Goal: Find specific page/section: Find specific page/section

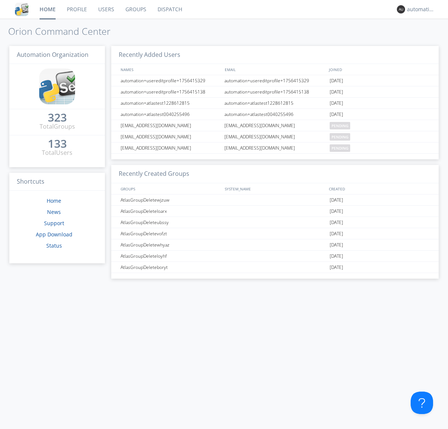
click at [169, 9] on link "Dispatch" at bounding box center [170, 9] width 36 height 19
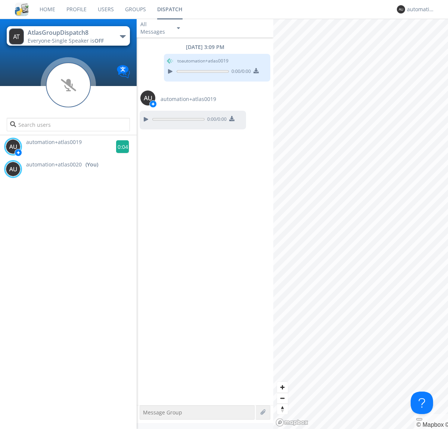
click at [120, 146] on g at bounding box center [122, 146] width 13 height 13
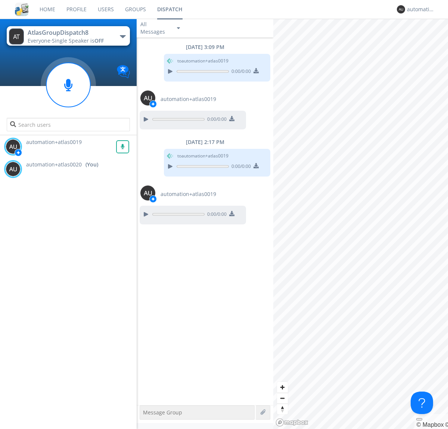
click at [161, 28] on div "All Messages" at bounding box center [155, 28] width 37 height 16
click at [161, 56] on div "Direct Only" at bounding box center [161, 56] width 49 height 13
click at [161, 28] on div "All Messages" at bounding box center [155, 28] width 37 height 16
click at [161, 69] on div "Group Only" at bounding box center [161, 68] width 49 height 13
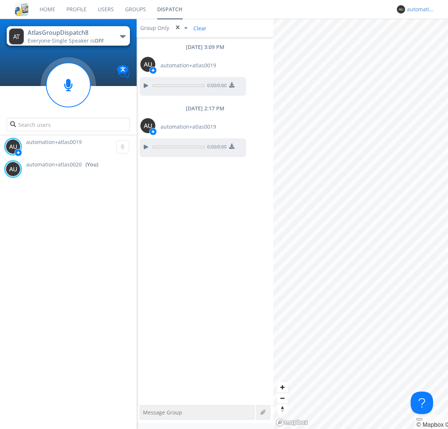
click at [419, 9] on div "automation+atlas0020" at bounding box center [421, 9] width 28 height 7
